Goal: Subscribe to service/newsletter

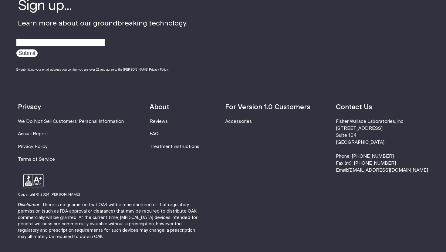
scroll to position [1549, 0]
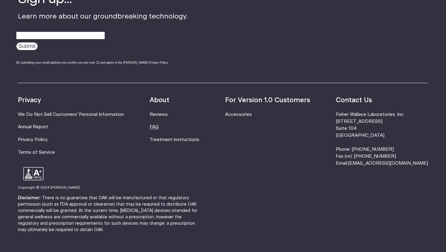
click at [159, 125] on link "FAQ" at bounding box center [154, 127] width 9 height 5
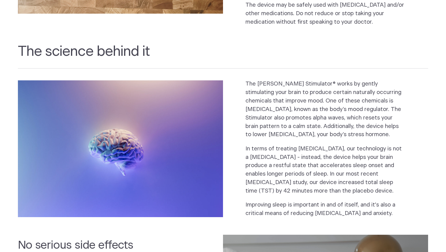
scroll to position [0, 0]
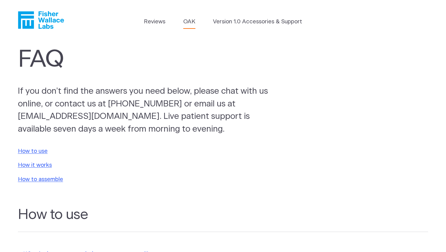
click at [188, 21] on link "OAK" at bounding box center [189, 22] width 12 height 8
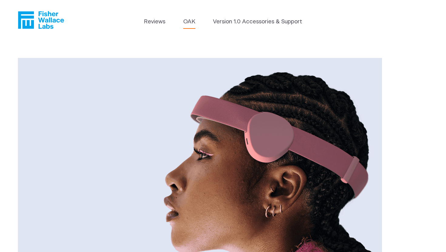
click at [35, 19] on icon "Fisher Wallace" at bounding box center [41, 20] width 46 height 18
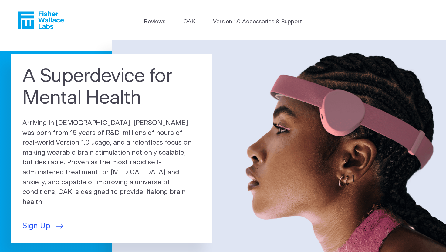
scroll to position [23, 0]
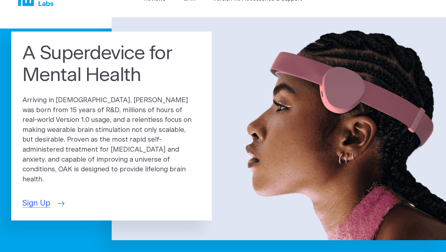
click at [35, 198] on span "Sign Up" at bounding box center [36, 204] width 28 height 12
